Goal: Complete application form: Complete application form

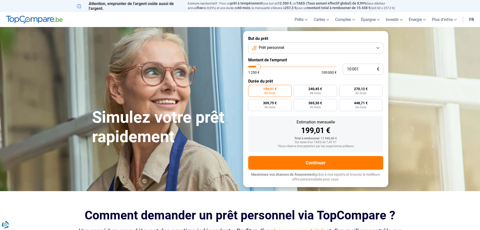
click at [380, 48] on button "Prêt personnel" at bounding box center [315, 47] width 135 height 11
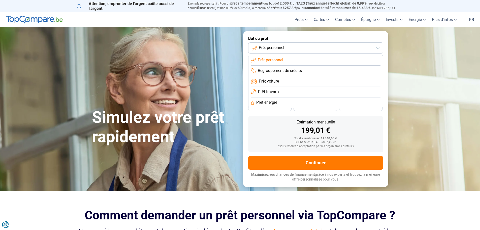
click at [275, 81] on span "Prêt voiture" at bounding box center [269, 81] width 20 height 6
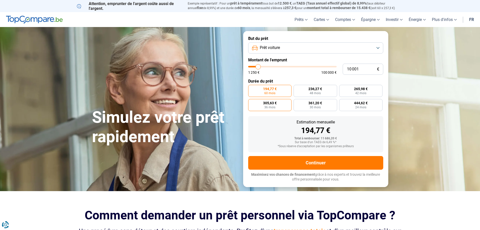
click at [274, 104] on span "305,63 €" at bounding box center [270, 103] width 14 height 4
click at [251, 102] on input "305,63 € 36 mois" at bounding box center [249, 100] width 3 height 3
radio input "true"
type input "11 000"
type input "11000"
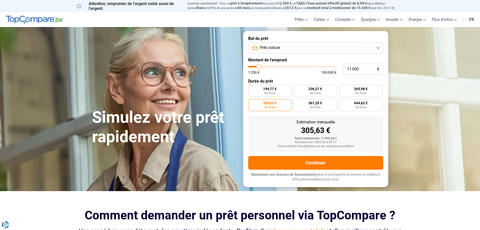
type input "11 250"
type input "11250"
type input "11 500"
type input "11500"
type input "11 750"
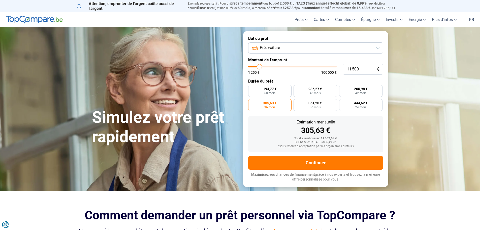
type input "11750"
type input "12 000"
type input "12000"
type input "12 500"
type input "12500"
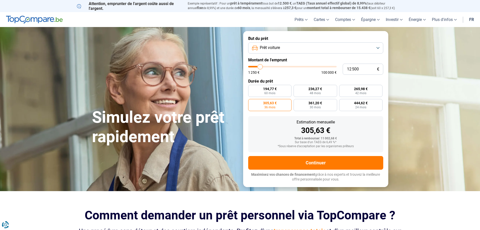
type input "12 750"
type input "12750"
type input "13 000"
type input "13000"
type input "13 250"
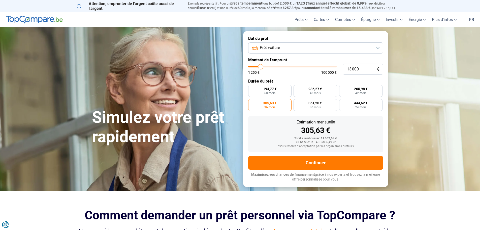
type input "13250"
type input "13 000"
type input "13000"
type input "12 750"
type input "12750"
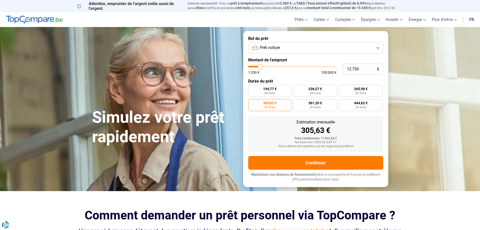
type input "12 500"
type input "12500"
type input "12 000"
type input "12000"
click at [260, 67] on input "range" at bounding box center [292, 67] width 88 height 2
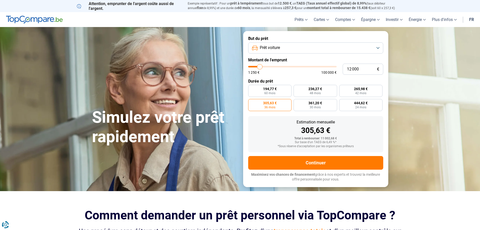
radio input "true"
click at [276, 105] on label "366,72 € 36 mois" at bounding box center [270, 105] width 44 height 12
click at [251, 102] on input "366,72 € 36 mois" at bounding box center [249, 100] width 3 height 3
radio input "true"
type input "13 000"
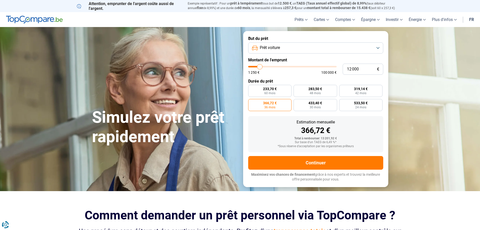
type input "13000"
type input "13 250"
type input "13250"
type input "13 500"
type input "13500"
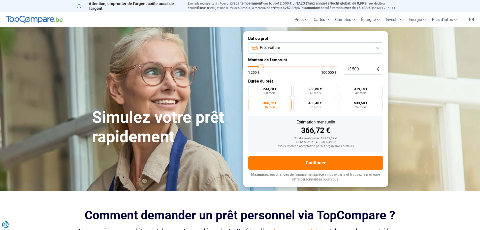
type input "13 250"
type input "13250"
type input "13 000"
type input "13000"
type input "12 750"
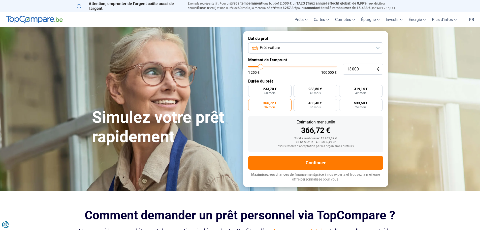
type input "12750"
type input "13 000"
type input "13000"
type input "13 250"
type input "13250"
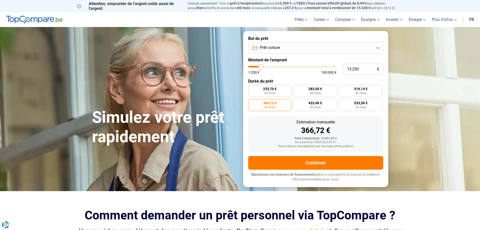
type input "14 000"
type input "14000"
type input "14 250"
type input "14250"
type input "14 500"
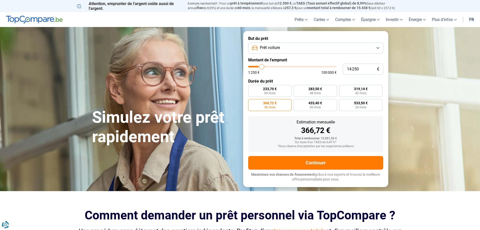
type input "14500"
type input "14 750"
type input "14750"
type input "15 000"
type input "15000"
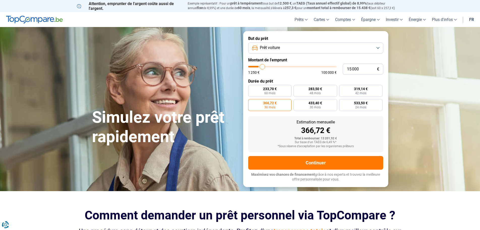
type input "15 500"
type input "15500"
type input "15 750"
type input "15750"
type input "16 000"
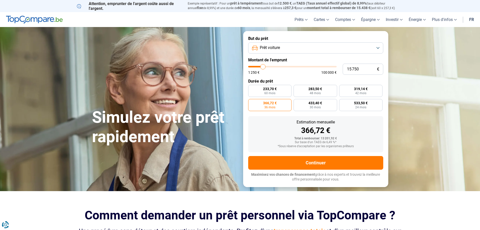
type input "16000"
type input "15 750"
type input "15750"
type input "15 500"
type input "15500"
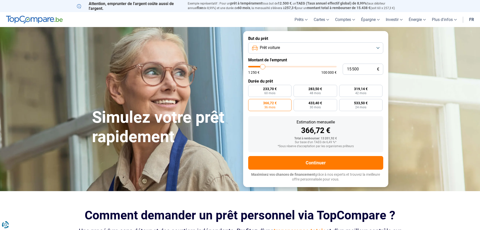
type input "15 000"
type input "15000"
type input "14 750"
type input "14750"
type input "14 500"
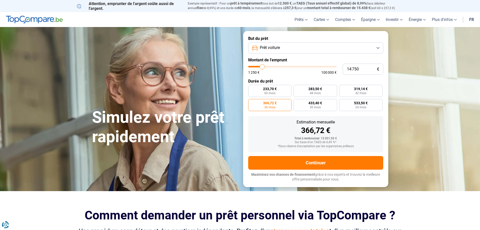
type input "14500"
type input "14 250"
type input "14250"
type input "14 000"
type input "14000"
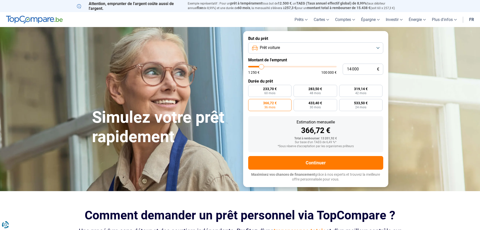
type input "13 500"
type input "13500"
type input "14 000"
type input "14000"
click at [262, 67] on input "range" at bounding box center [292, 67] width 88 height 2
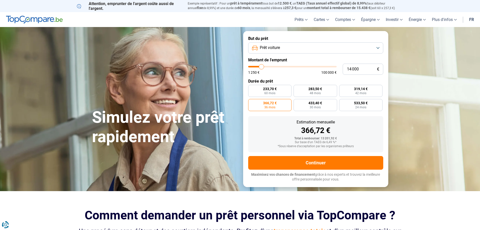
radio input "true"
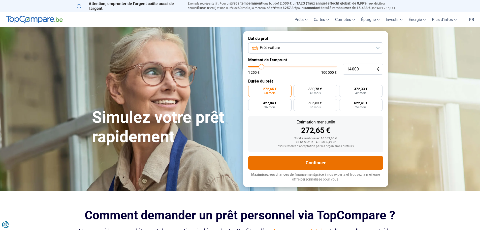
click at [305, 163] on button "Continuer" at bounding box center [315, 163] width 135 height 14
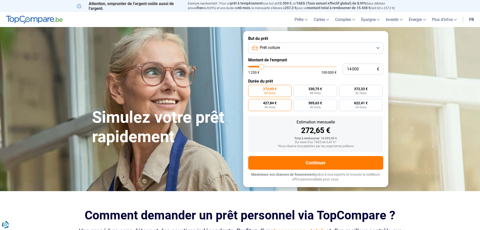
click at [280, 106] on label "427,84 € 36 mois" at bounding box center [270, 105] width 44 height 12
click at [251, 102] on input "427,84 € 36 mois" at bounding box center [249, 100] width 3 height 3
radio input "true"
type input "14 250"
type input "14250"
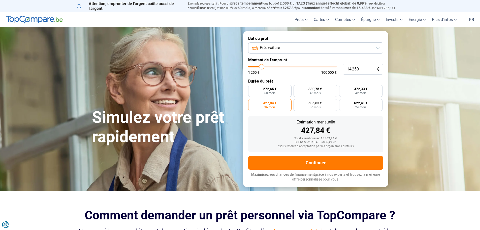
type input "14 000"
type input "14000"
type input "13 500"
type input "13500"
type input "13 250"
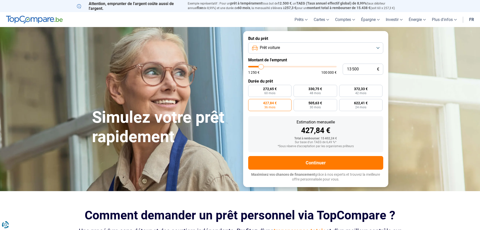
type input "13250"
type input "13 000"
type input "13000"
click at [261, 67] on input "range" at bounding box center [292, 67] width 88 height 2
radio input "true"
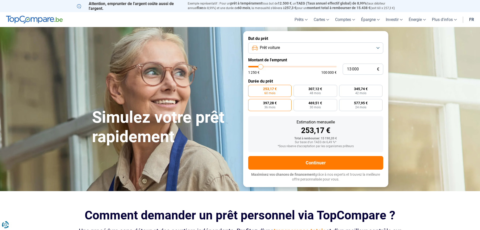
click at [275, 107] on span "36 mois" at bounding box center [269, 107] width 11 height 3
click at [251, 102] on input "397,28 € 36 mois" at bounding box center [249, 100] width 3 height 3
radio input "true"
type input "13 250"
type input "13250"
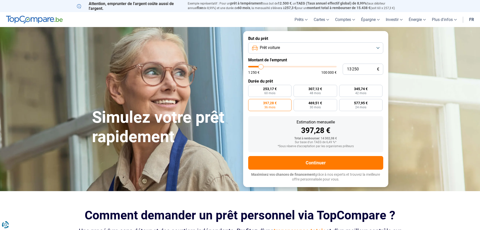
type input "13 000"
type input "13000"
type input "12 750"
type input "12750"
type input "12 500"
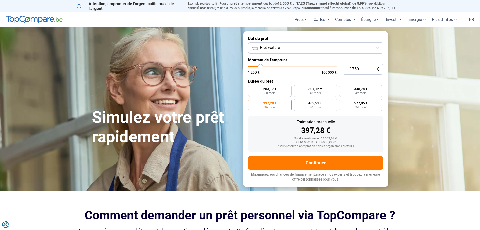
type input "12500"
type input "12 000"
type input "12000"
type input "11 750"
type input "11750"
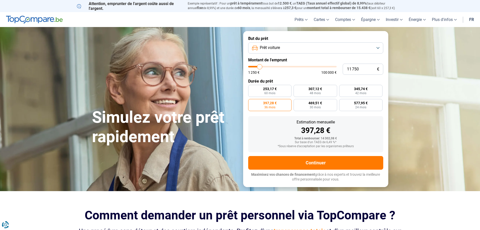
type input "11 500"
type input "11500"
type input "11 250"
type input "11250"
type input "11 000"
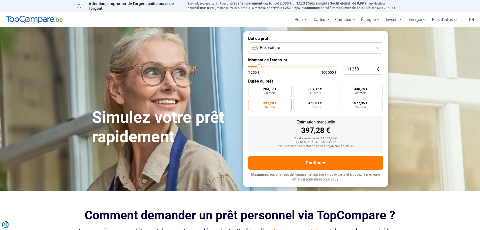
type input "11000"
type input "10 500"
type input "10500"
type input "10 250"
type input "10250"
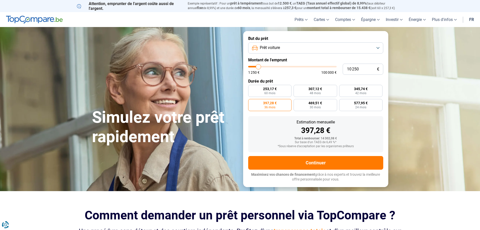
type input "10 000"
drag, startPoint x: 261, startPoint y: 67, endPoint x: 258, endPoint y: 67, distance: 3.1
type input "10000"
click at [258, 67] on input "range" at bounding box center [292, 67] width 88 height 2
radio input "true"
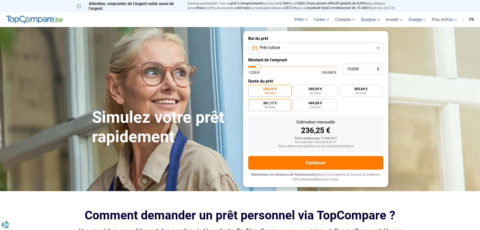
click at [272, 103] on span "361,17 €" at bounding box center [270, 103] width 14 height 4
click at [251, 102] on input "361,17 € 30 mois" at bounding box center [249, 100] width 3 height 3
radio input "true"
type input "10 250"
type input "10250"
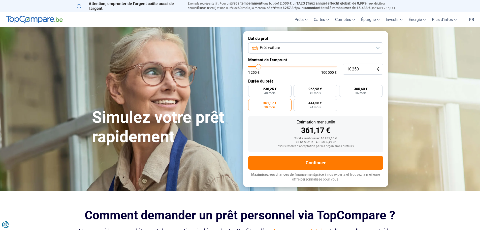
type input "10 500"
type input "10500"
type input "11 000"
type input "11000"
type input "11 250"
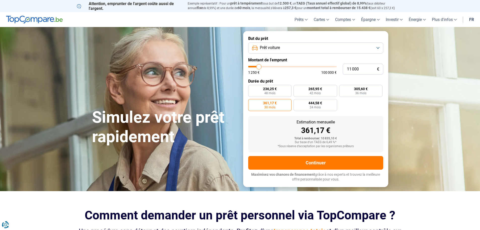
type input "11250"
type input "11 500"
type input "11500"
type input "11 750"
type input "11750"
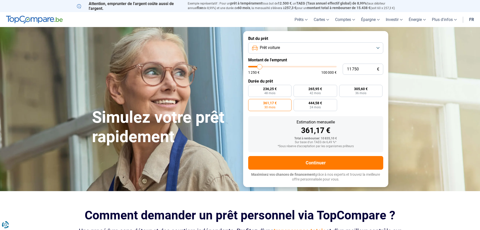
type input "12 000"
type input "12000"
type input "11 750"
type input "11750"
type input "11 500"
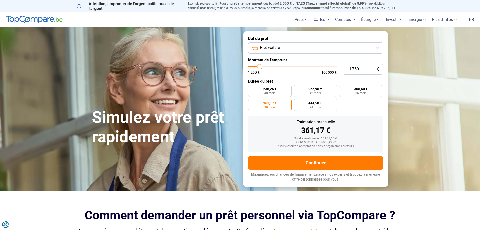
type input "11500"
type input "11 250"
type input "11250"
type input "11 000"
type input "11000"
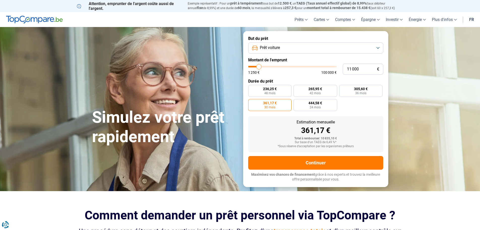
click at [259, 67] on input "range" at bounding box center [292, 67] width 88 height 2
radio input "false"
click at [275, 104] on span "336,16 €" at bounding box center [270, 103] width 14 height 4
click at [251, 102] on input "336,16 € 36 mois" at bounding box center [249, 100] width 3 height 3
radio input "true"
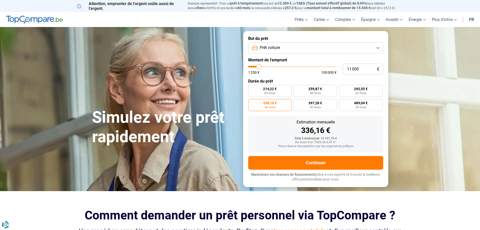
type input "10 250"
type input "10250"
type input "10 500"
type input "10500"
type input "11 000"
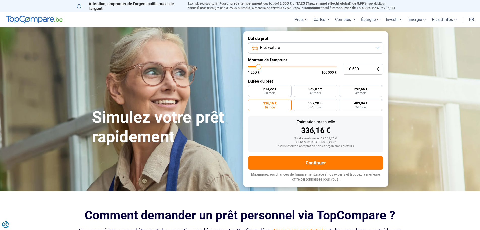
type input "11000"
type input "11 250"
type input "11250"
type input "11 500"
type input "11500"
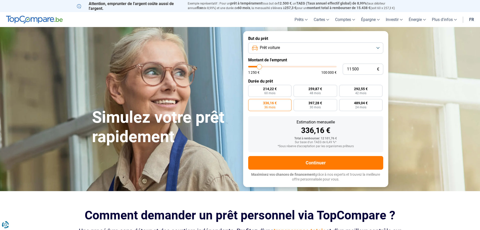
type input "11 750"
type input "11750"
type input "12 000"
type input "12000"
type input "12 500"
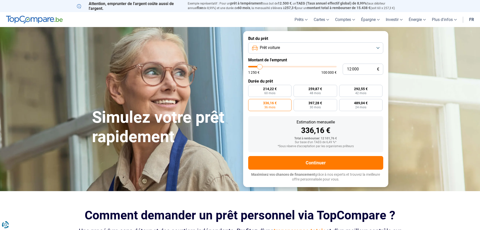
type input "12500"
type input "12 750"
type input "12750"
type input "13 000"
type input "13000"
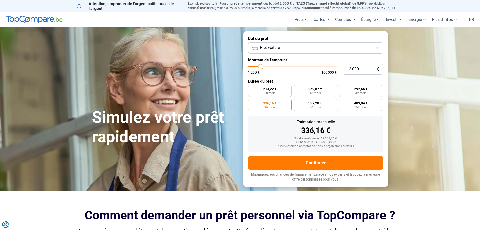
type input "13 250"
type input "13250"
type input "13 000"
type input "13000"
click at [261, 67] on input "range" at bounding box center [292, 67] width 88 height 2
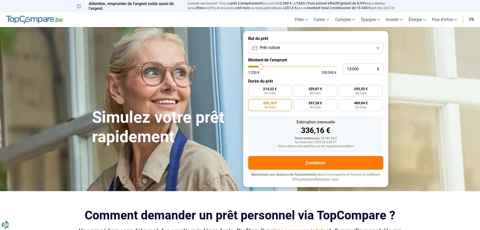
radio input "false"
radio input "true"
click at [276, 103] on span "397,28 €" at bounding box center [270, 103] width 14 height 4
click at [251, 102] on input "397,28 € 36 mois" at bounding box center [249, 100] width 3 height 3
radio input "true"
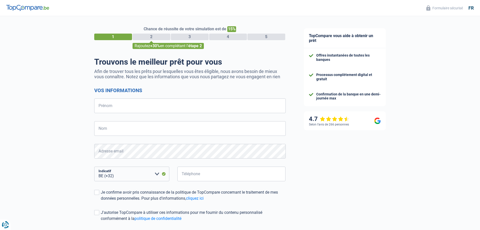
select select "32"
